Goal: Communication & Community: Ask a question

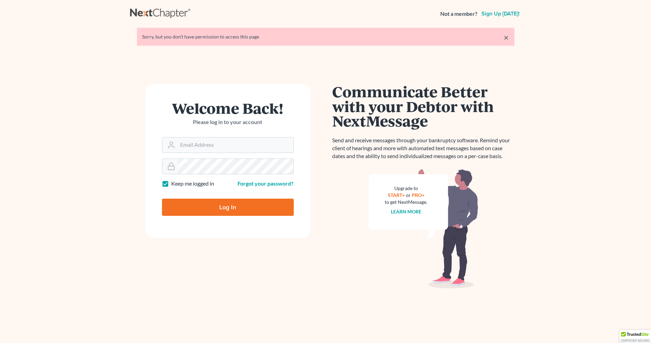
type input "[EMAIL_ADDRESS][DOMAIN_NAME]"
click at [253, 207] on input "Log In" at bounding box center [228, 206] width 132 height 17
type input "Thinking..."
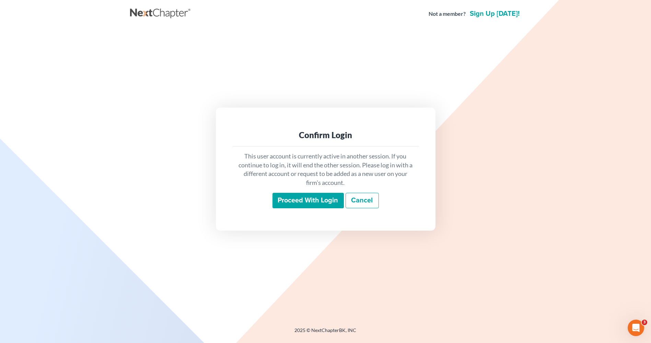
click at [300, 206] on input "Proceed with login" at bounding box center [308, 201] width 71 height 16
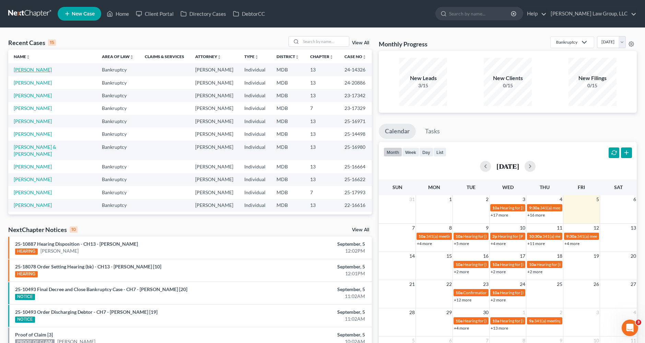
click at [43, 69] on link "Beale, Deborah" at bounding box center [33, 70] width 38 height 6
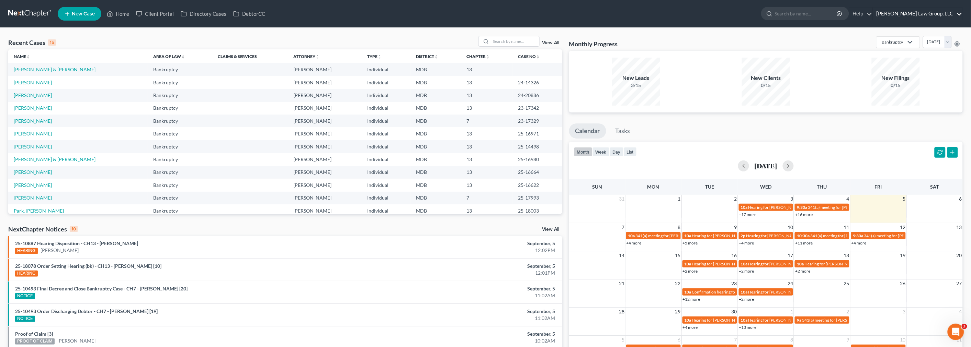
click at [324, 13] on link "Nager Law Group, LLC" at bounding box center [917, 14] width 89 height 12
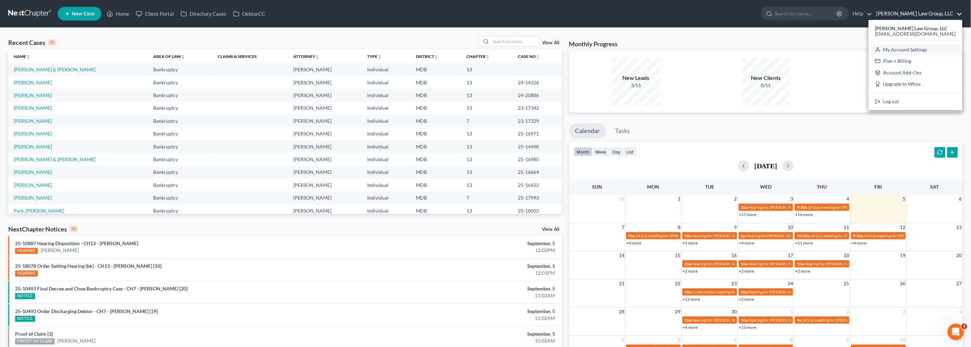
click at [324, 48] on link "My Account Settings" at bounding box center [915, 50] width 94 height 12
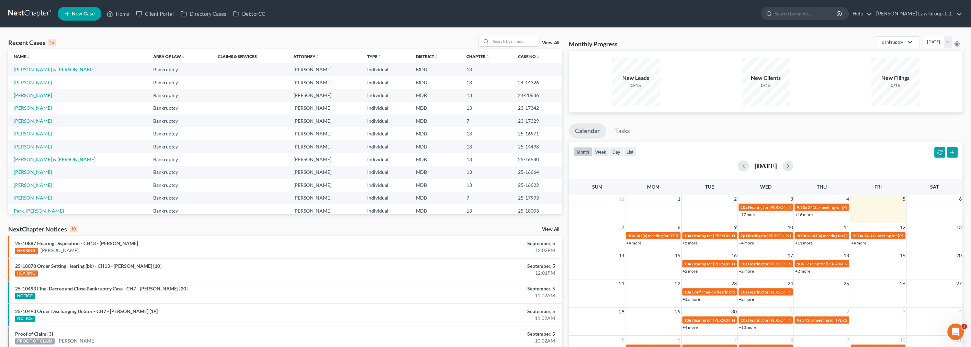
select select "38"
select select "24"
select select "21"
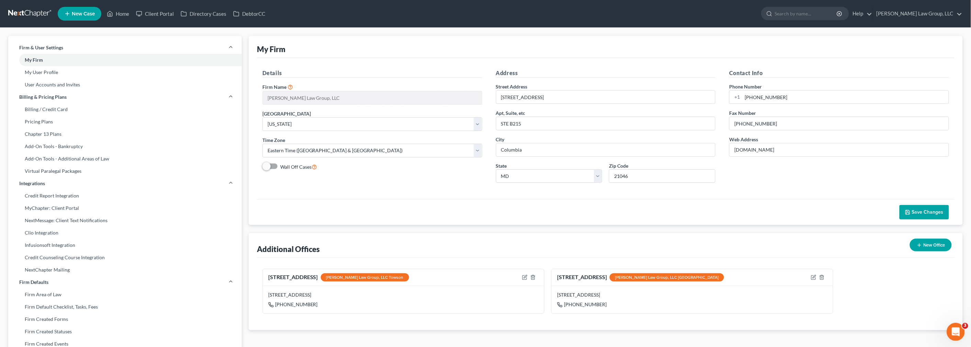
click at [324, 91] on icon "Open Intercom Messenger" at bounding box center [954, 331] width 11 height 11
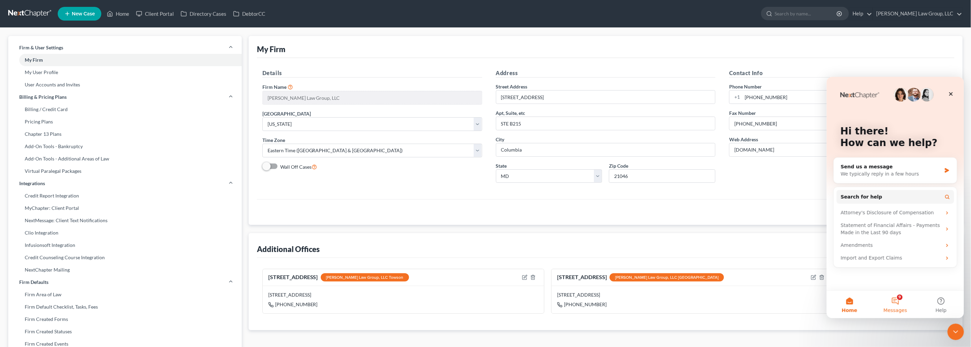
click at [324, 91] on button "9 Messages" at bounding box center [895, 304] width 46 height 27
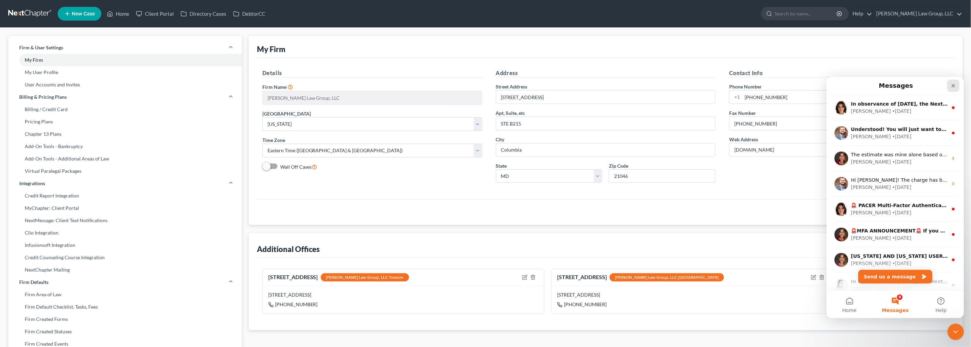
click at [324, 85] on icon "Close" at bounding box center [952, 85] width 5 height 5
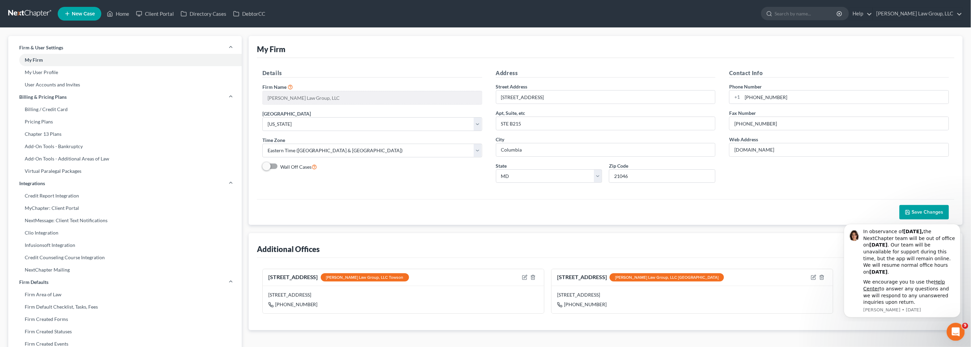
click at [324, 91] on icon "Open Intercom Messenger" at bounding box center [954, 331] width 11 height 11
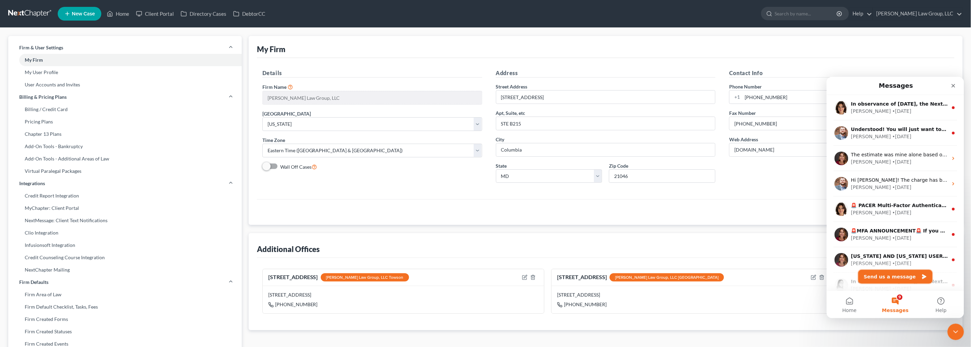
click at [324, 91] on button "Send us a message" at bounding box center [895, 277] width 74 height 14
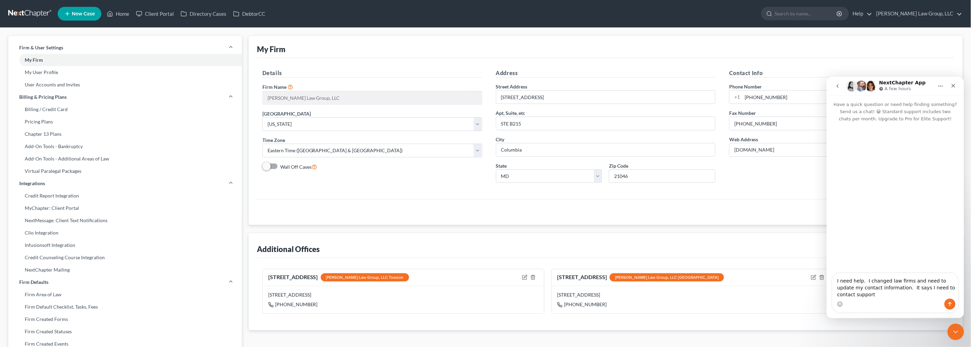
type textarea "I need help. I changed law firms and need to update my contact information. It …"
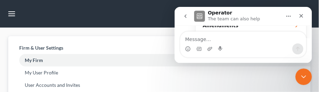
scroll to position [197, 0]
